Goal: Information Seeking & Learning: Learn about a topic

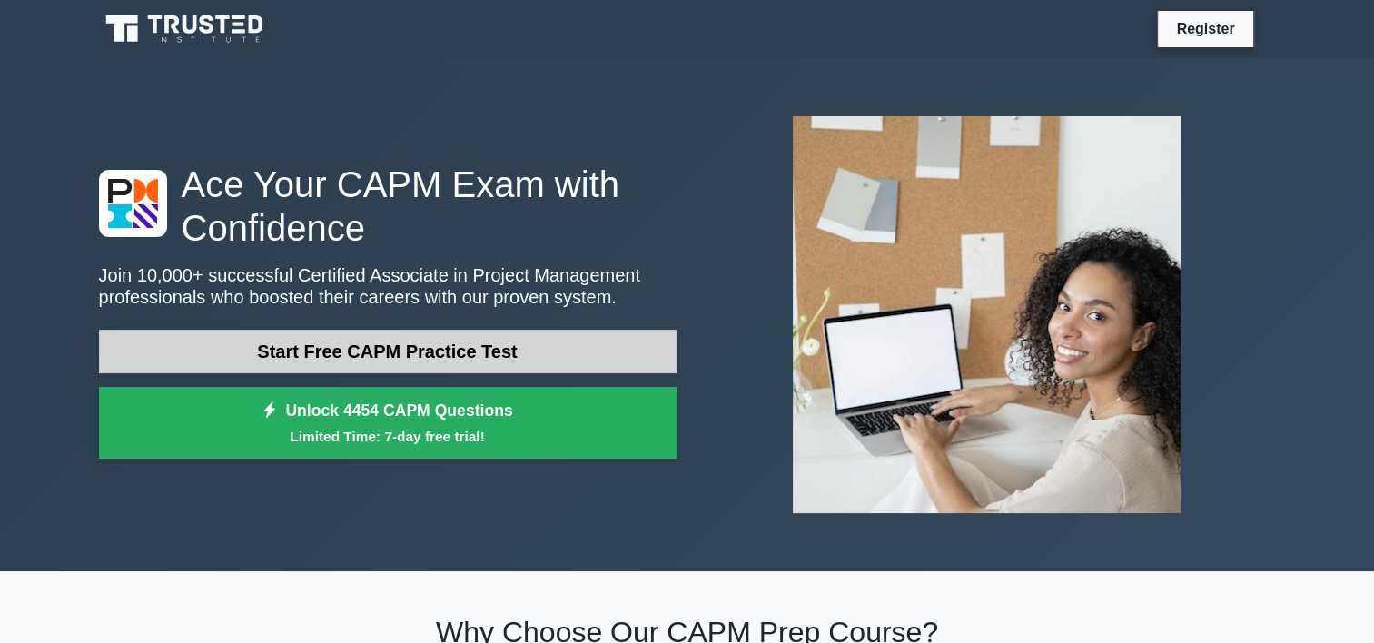
click at [374, 351] on link "Start Free CAPM Practice Test" at bounding box center [388, 352] width 578 height 44
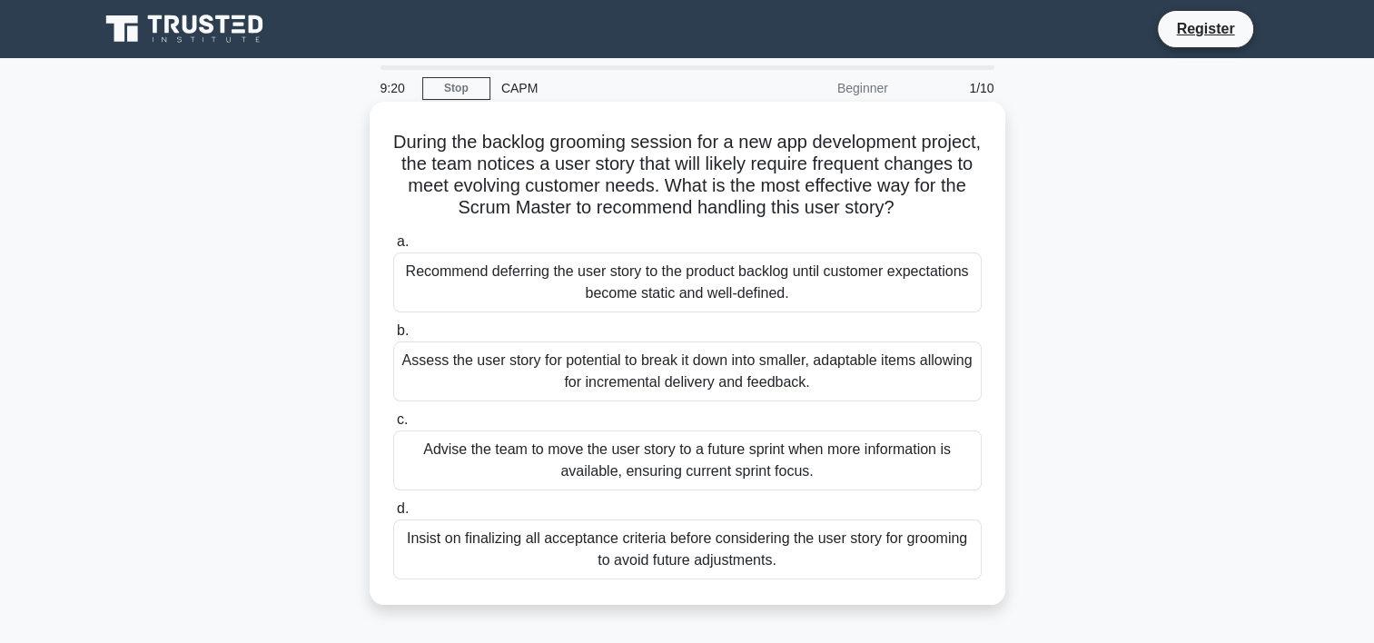
click at [681, 459] on div "Advise the team to move the user story to a future sprint when more information…" at bounding box center [687, 460] width 588 height 60
click at [393, 426] on input "c. Advise the team to move the user story to a future sprint when more informat…" at bounding box center [393, 420] width 0 height 12
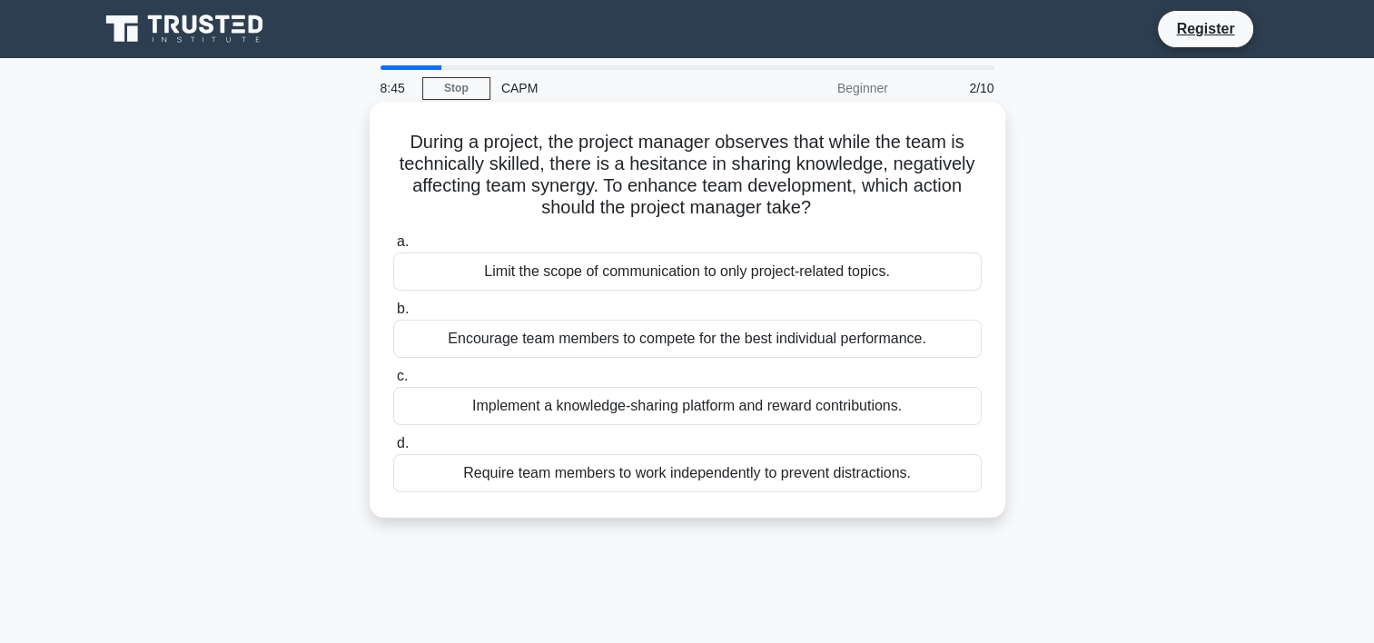
click at [739, 404] on div "Implement a knowledge-sharing platform and reward contributions." at bounding box center [687, 406] width 588 height 38
click at [393, 382] on input "c. Implement a knowledge-sharing platform and reward contributions." at bounding box center [393, 376] width 0 height 12
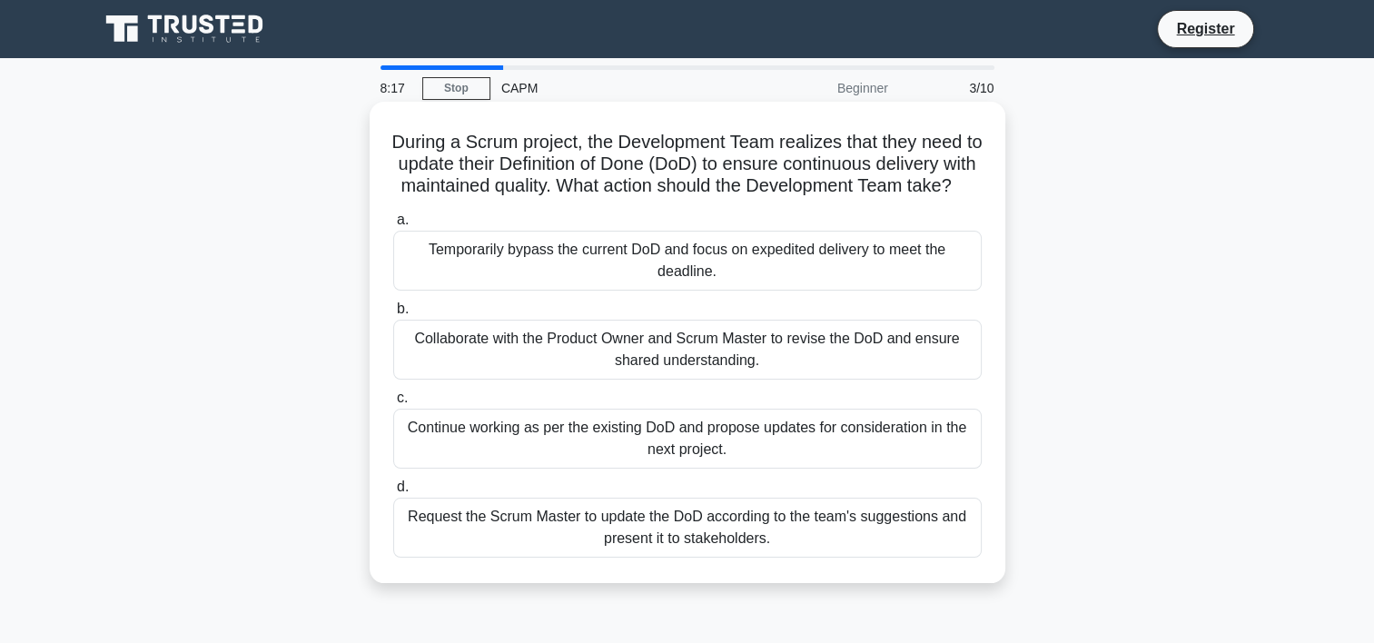
click at [733, 363] on div "Collaborate with the Product Owner and Scrum Master to revise the DoD and ensur…" at bounding box center [687, 350] width 588 height 60
click at [614, 364] on div "Collaborate with the Product Owner and Scrum Master to revise the DoD and ensur…" at bounding box center [687, 350] width 588 height 60
click at [393, 315] on input "b. Collaborate with the Product Owner and Scrum Master to revise the DoD and en…" at bounding box center [393, 309] width 0 height 12
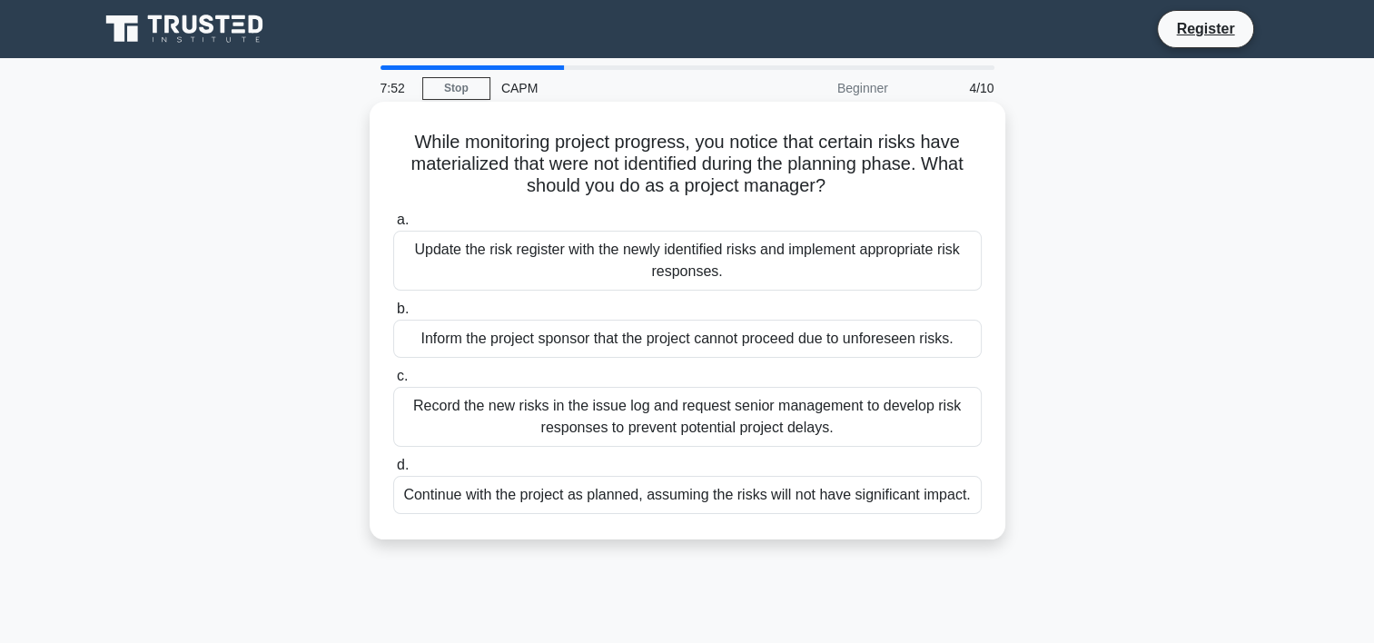
click at [540, 255] on div "Update the risk register with the newly identified risks and implement appropri…" at bounding box center [687, 261] width 588 height 60
click at [393, 226] on input "a. Update the risk register with the newly identified risks and implement appro…" at bounding box center [393, 220] width 0 height 12
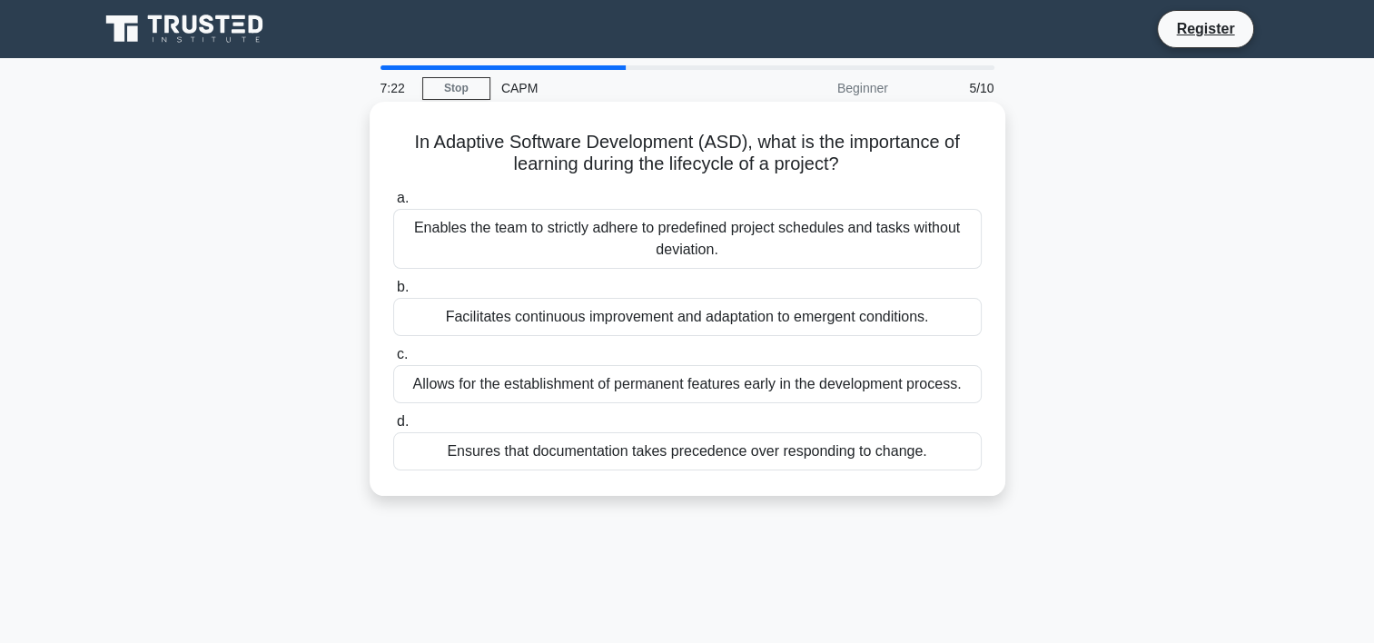
click at [682, 232] on div "Enables the team to strictly adhere to predefined project schedules and tasks w…" at bounding box center [687, 239] width 588 height 60
click at [393, 204] on input "a. Enables the team to strictly adhere to predefined project schedules and task…" at bounding box center [393, 199] width 0 height 12
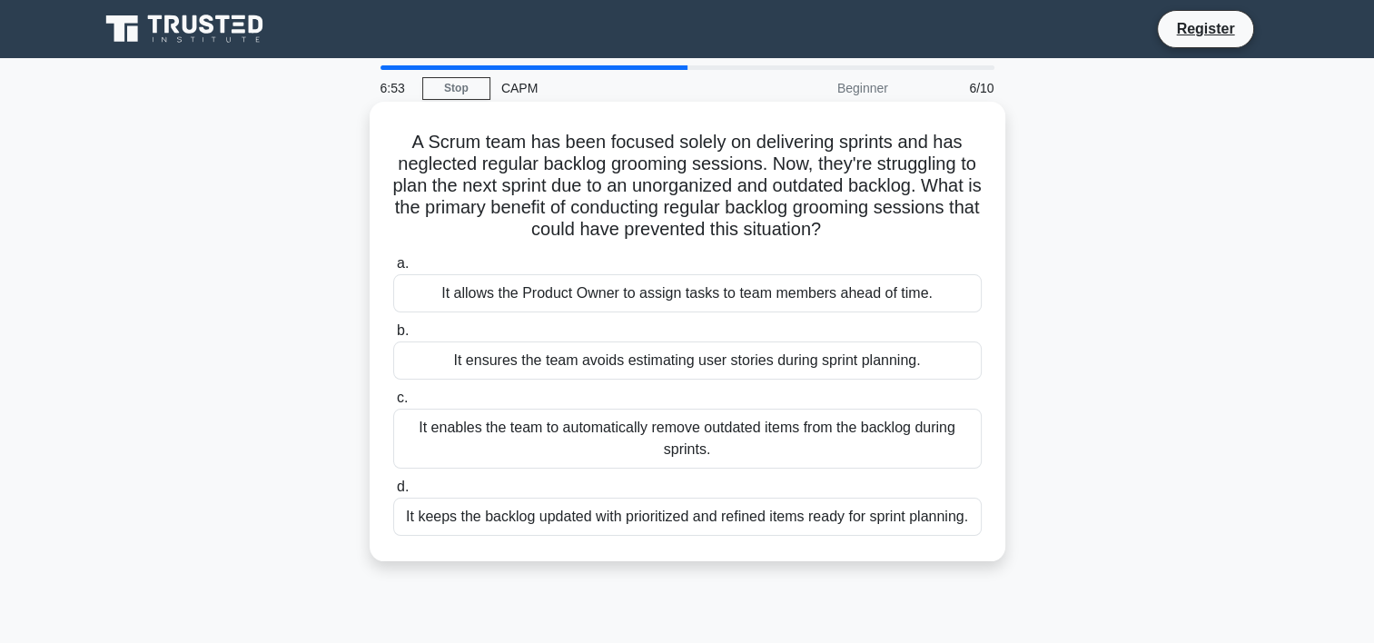
click at [721, 512] on div "It keeps the backlog updated with prioritized and refined items ready for sprin…" at bounding box center [687, 517] width 588 height 38
click at [393, 493] on input "d. It keeps the backlog updated with prioritized and refined items ready for sp…" at bounding box center [393, 487] width 0 height 12
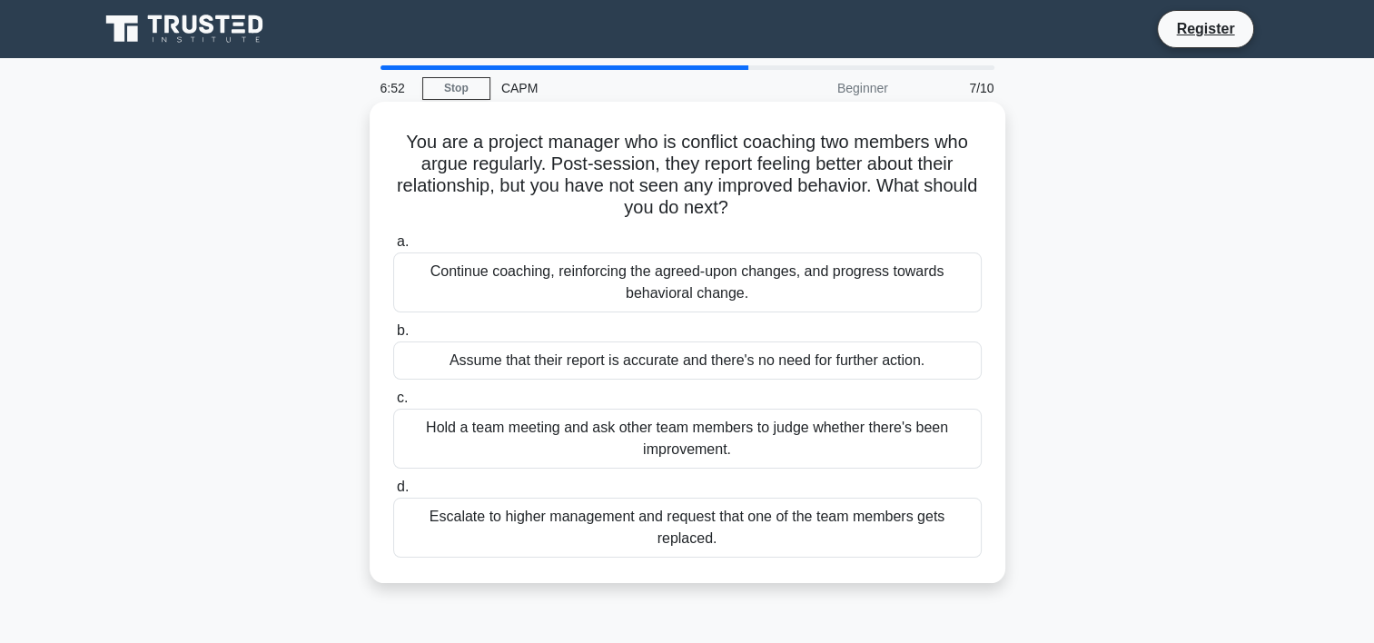
click at [456, 519] on div "Escalate to higher management and request that one of the team members gets rep…" at bounding box center [687, 528] width 588 height 60
click at [393, 493] on input "d. Escalate to higher management and request that one of the team members gets …" at bounding box center [393, 487] width 0 height 12
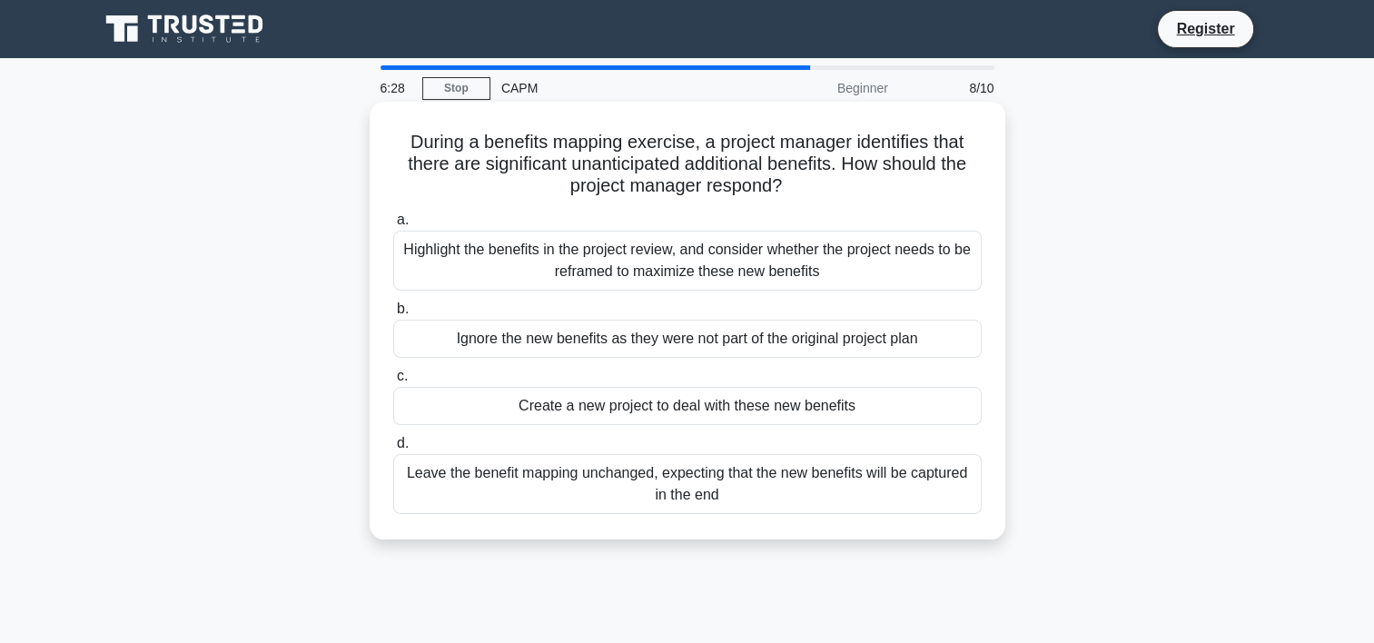
click at [518, 254] on div "Highlight the benefits in the project review, and consider whether the project …" at bounding box center [687, 261] width 588 height 60
click at [393, 226] on input "a. Highlight the benefits in the project review, and consider whether the proje…" at bounding box center [393, 220] width 0 height 12
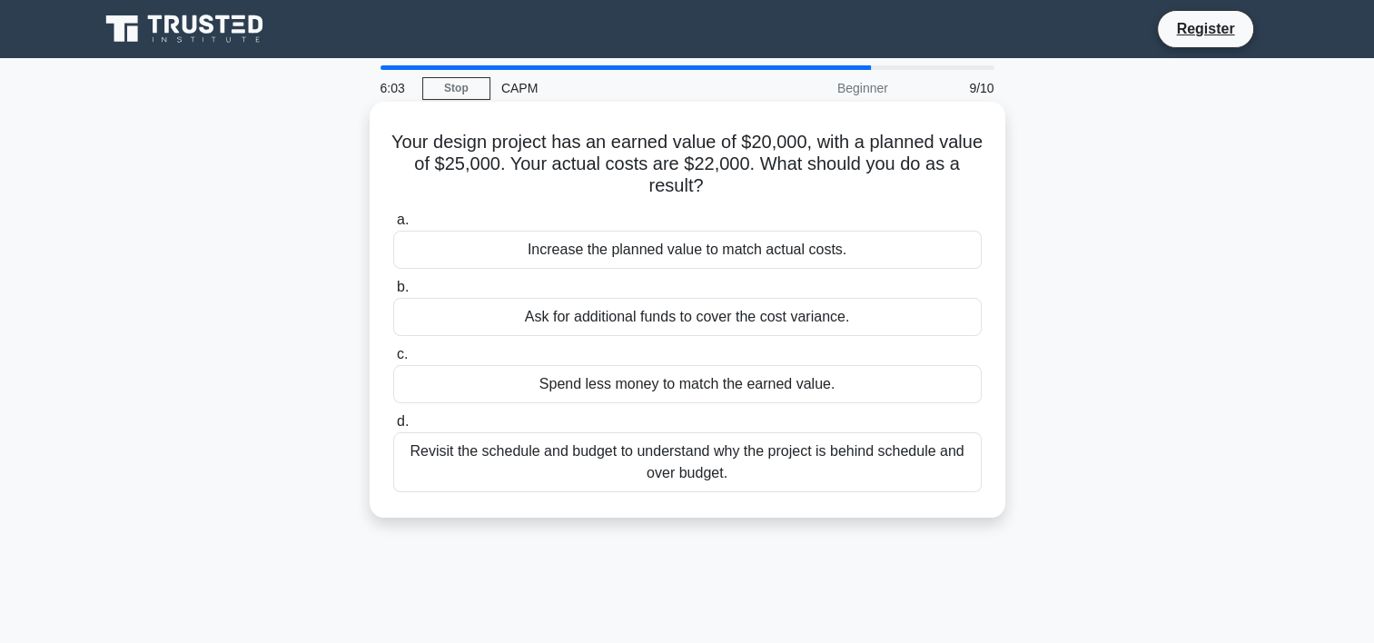
click at [720, 468] on div "Revisit the schedule and budget to understand why the project is behind schedul…" at bounding box center [687, 462] width 588 height 60
click at [393, 428] on input "d. Revisit the schedule and budget to understand why the project is behind sche…" at bounding box center [393, 422] width 0 height 12
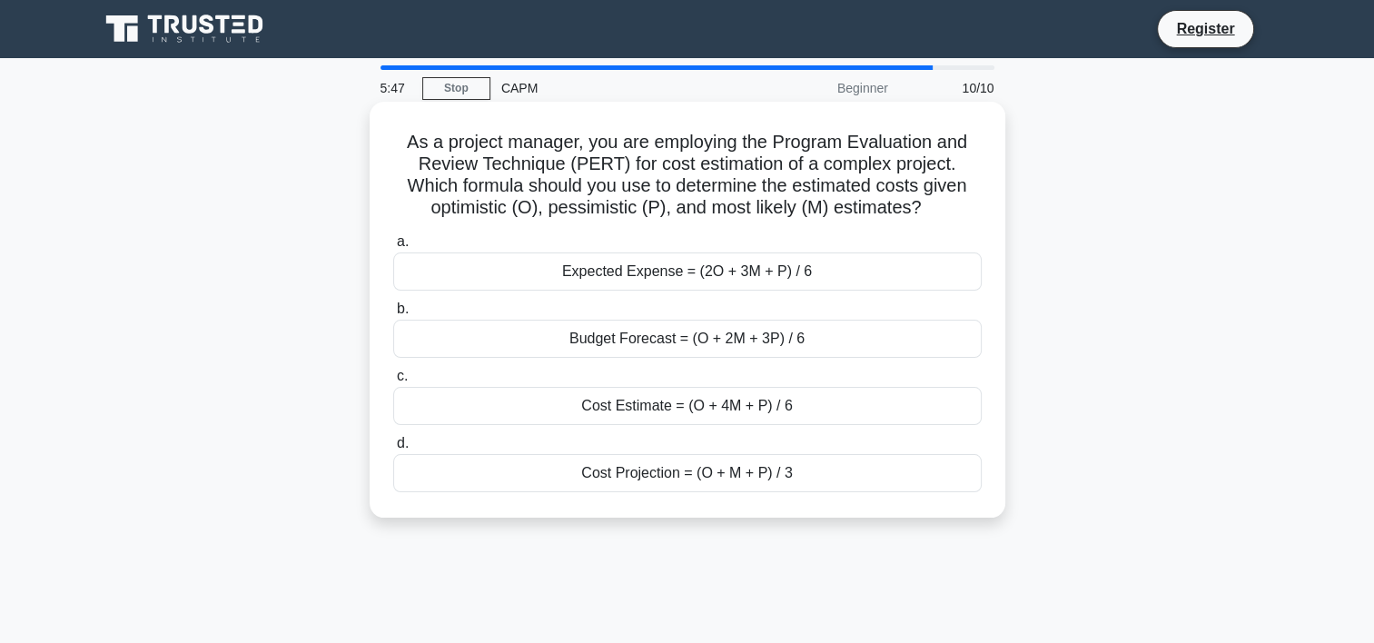
click at [638, 410] on div "Cost Estimate = (O + 4M + P) / 6" at bounding box center [687, 406] width 588 height 38
click at [393, 382] on input "c. Cost Estimate = (O + 4M + P) / 6" at bounding box center [393, 376] width 0 height 12
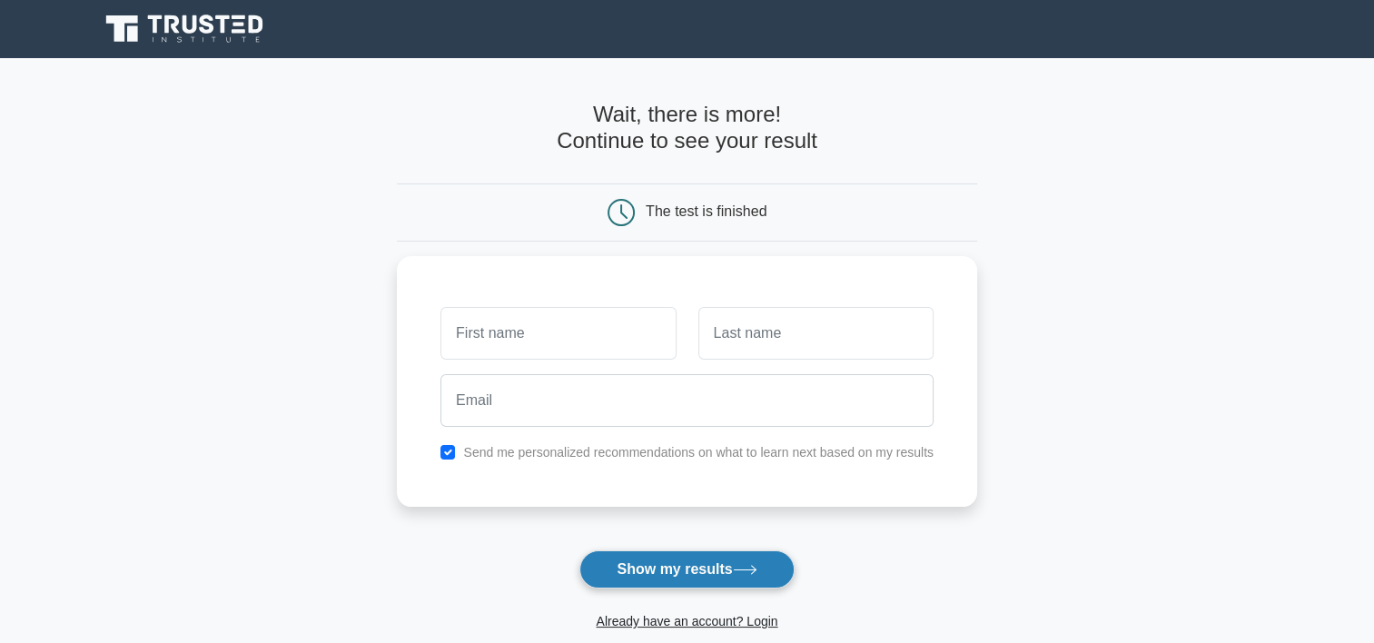
click at [690, 563] on button "Show my results" at bounding box center [686, 569] width 214 height 38
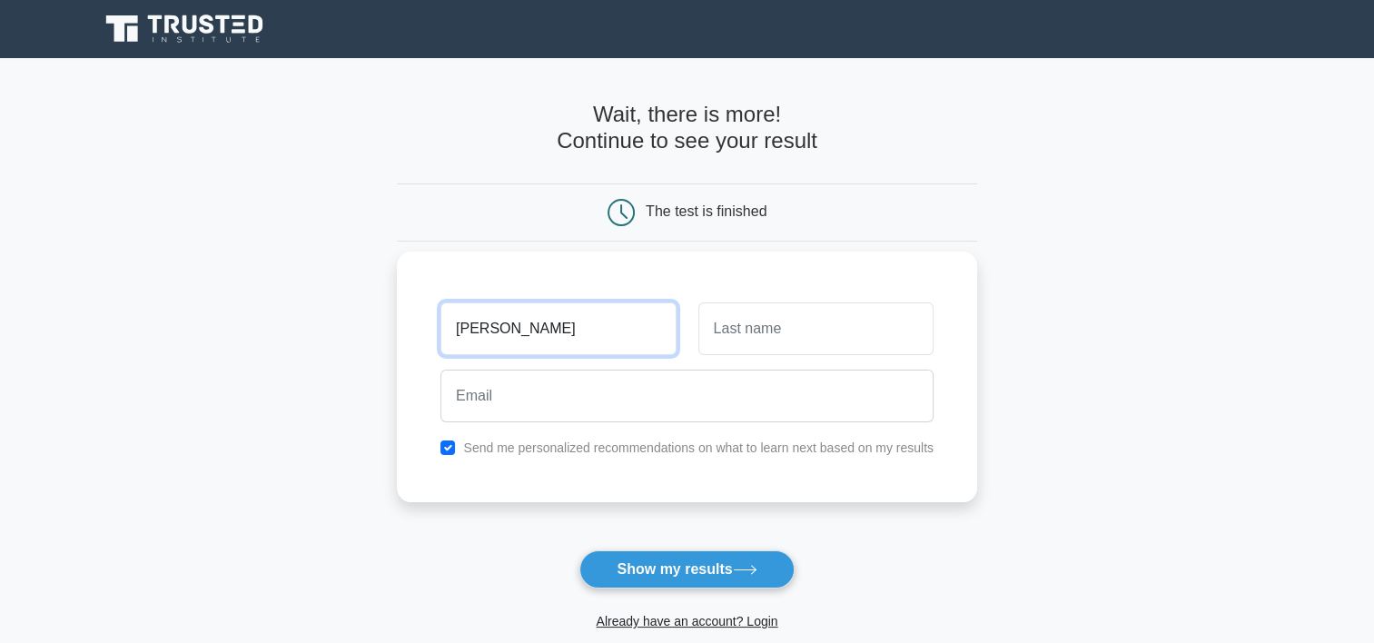
type input "bob"
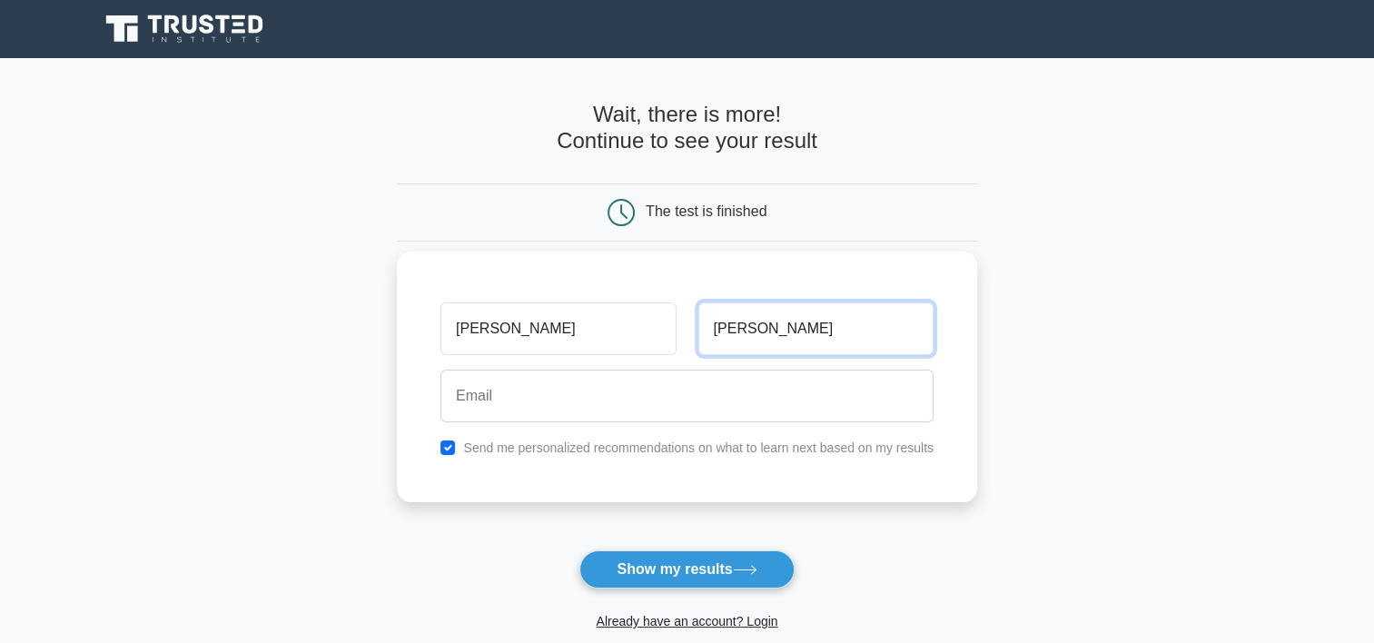
type input "bob"
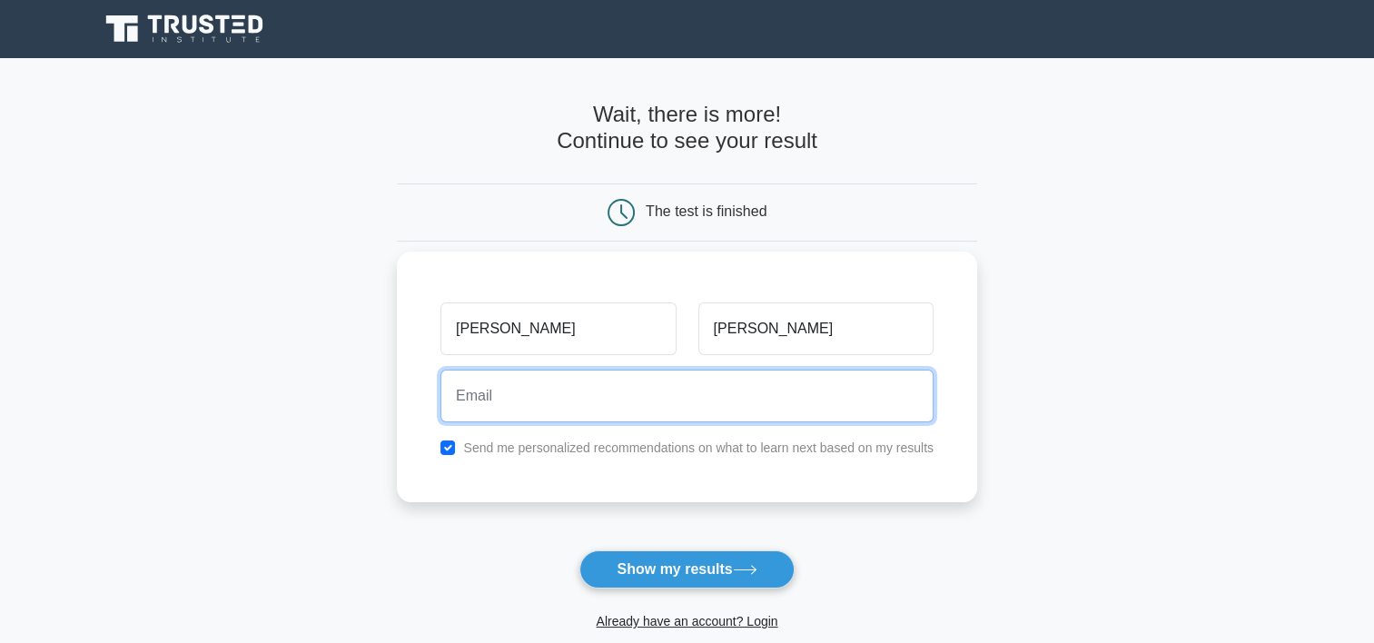
click at [575, 393] on input "email" at bounding box center [686, 396] width 493 height 53
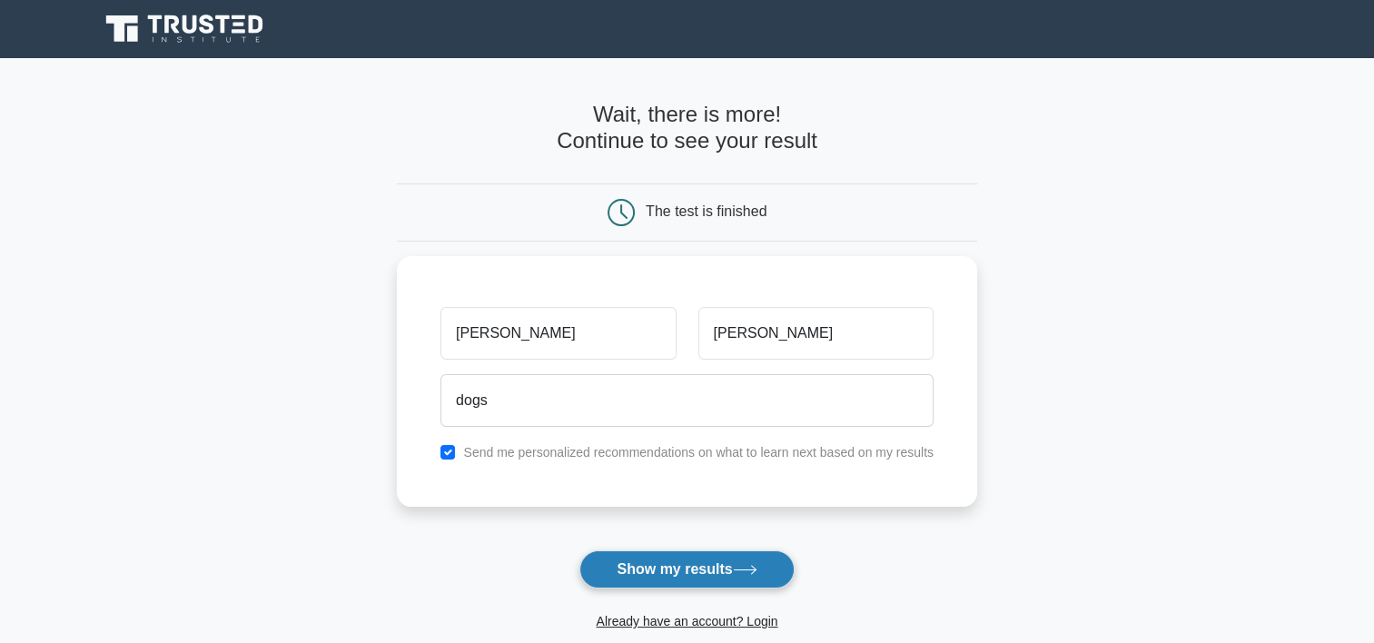
click at [657, 570] on button "Show my results" at bounding box center [686, 569] width 214 height 38
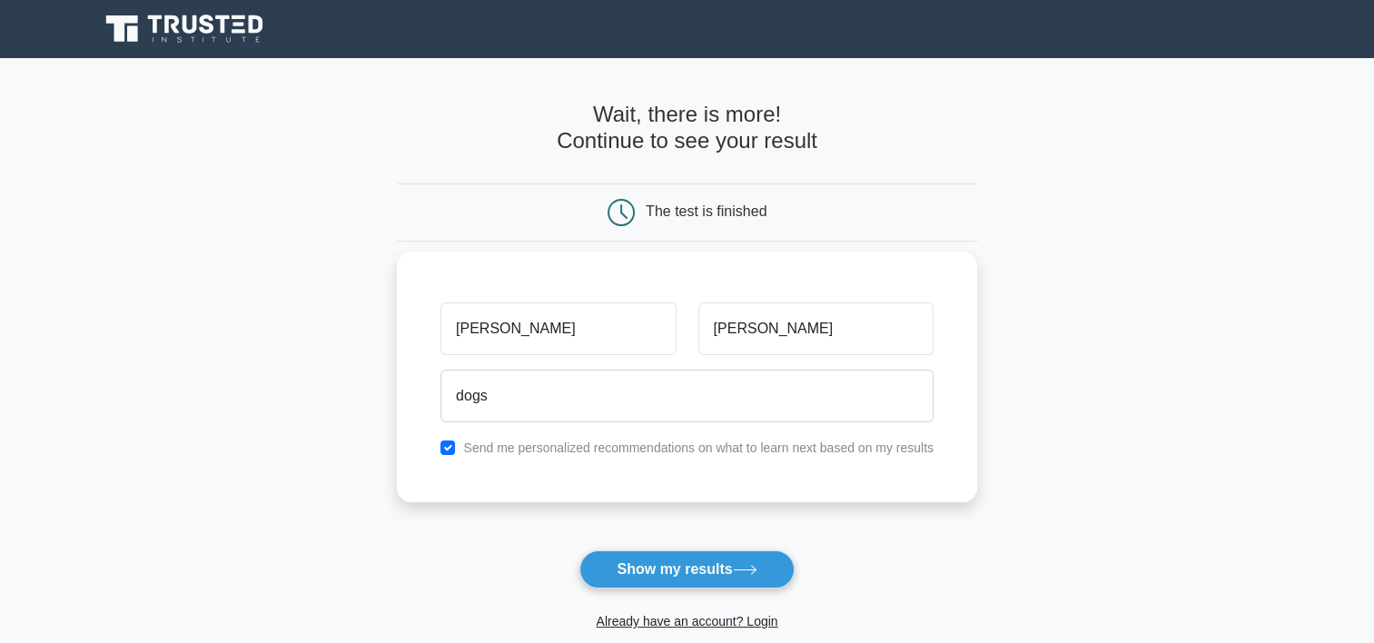
drag, startPoint x: 1106, startPoint y: 394, endPoint x: 948, endPoint y: 398, distance: 158.0
click at [1103, 392] on main "Wait, there is more! Continue to see your result The test is finished bob bob d…" at bounding box center [687, 385] width 1374 height 654
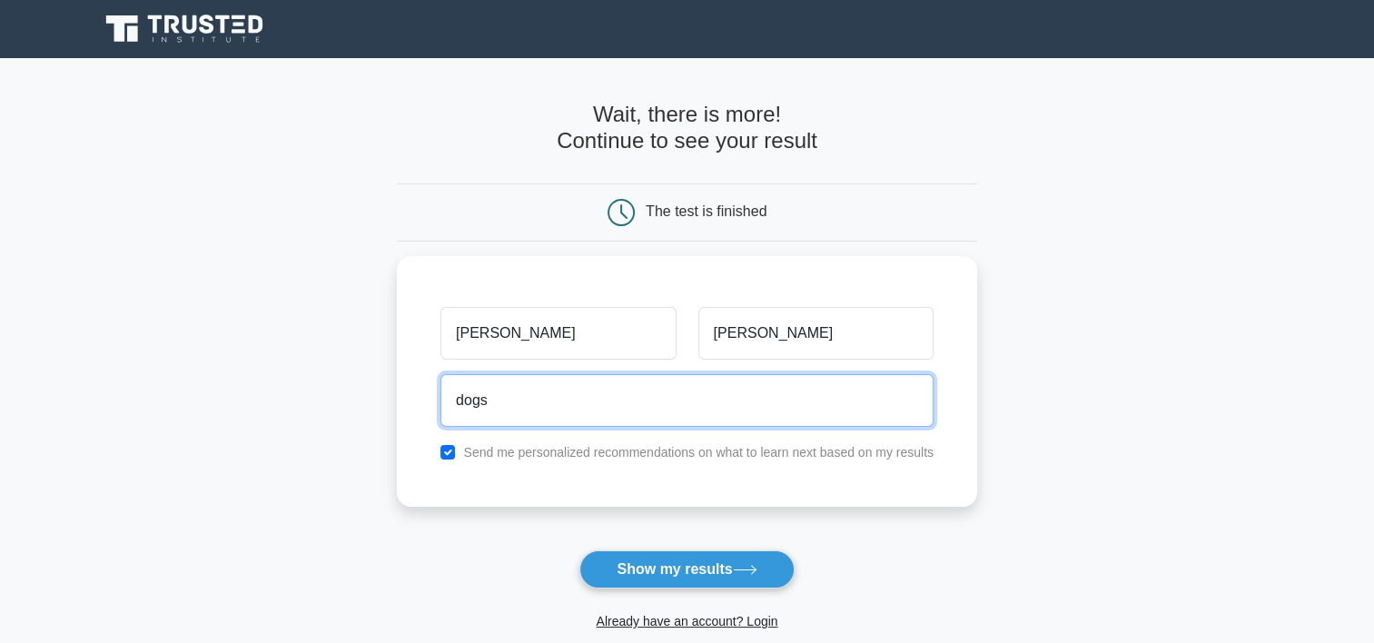
drag, startPoint x: 471, startPoint y: 391, endPoint x: 373, endPoint y: 387, distance: 98.2
click at [373, 387] on main "Wait, there is more! Continue to see your result The test is finished bob bob d…" at bounding box center [687, 385] width 1374 height 654
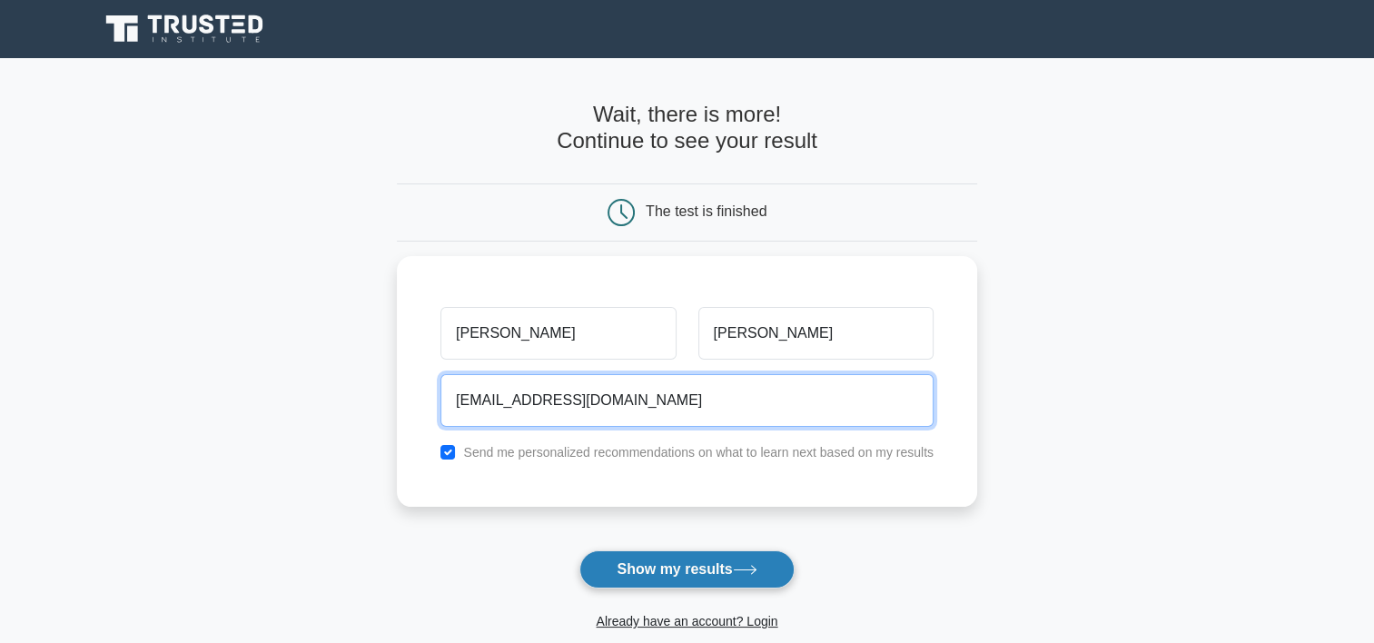
type input "tigers0279@yahoo.com"
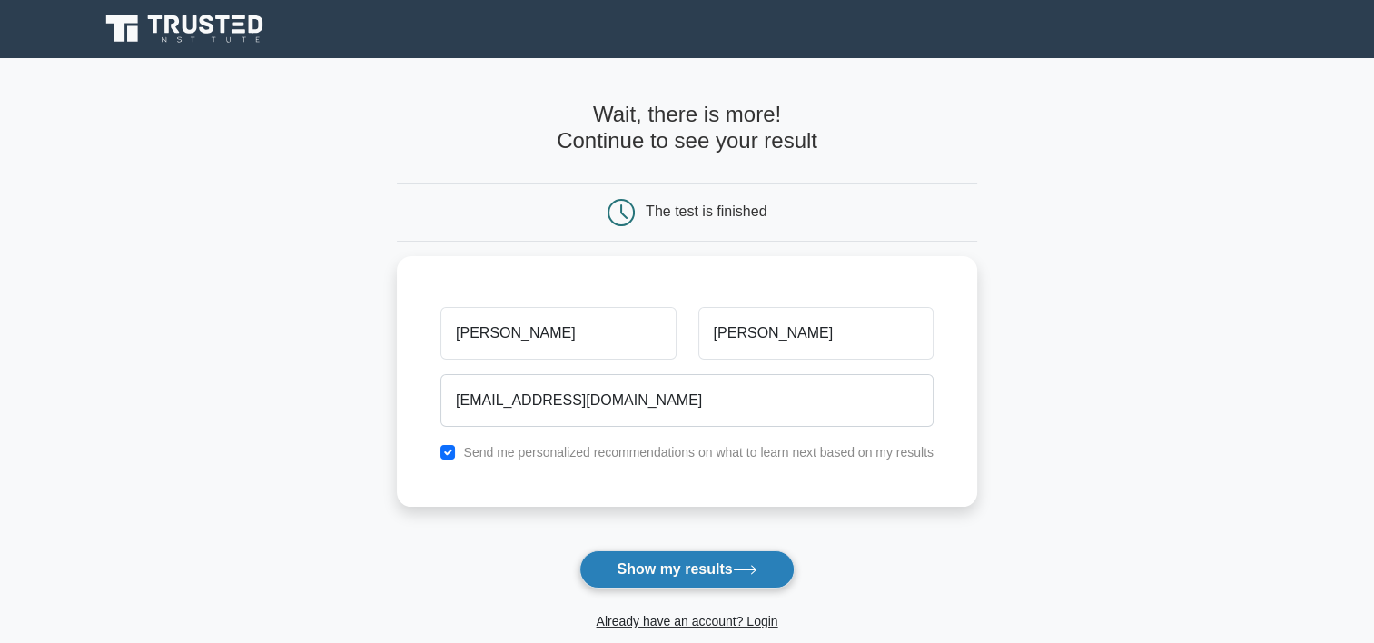
click at [676, 568] on button "Show my results" at bounding box center [686, 569] width 214 height 38
